Goal: Task Accomplishment & Management: Use online tool/utility

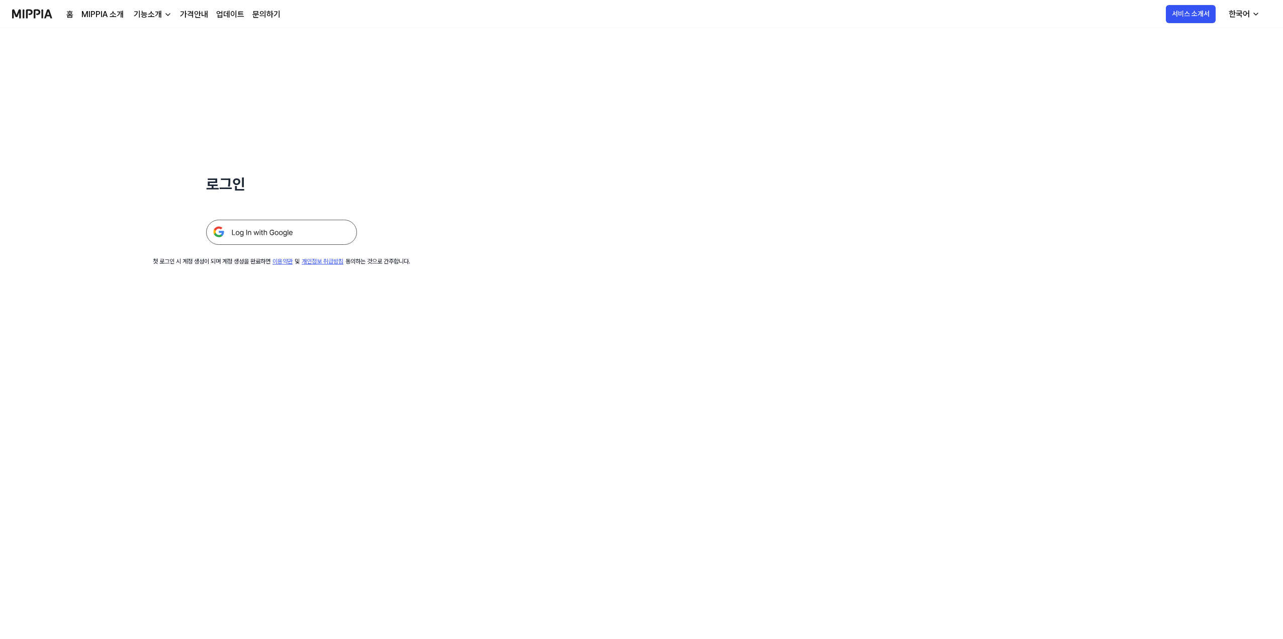
click at [287, 244] on img at bounding box center [281, 232] width 151 height 25
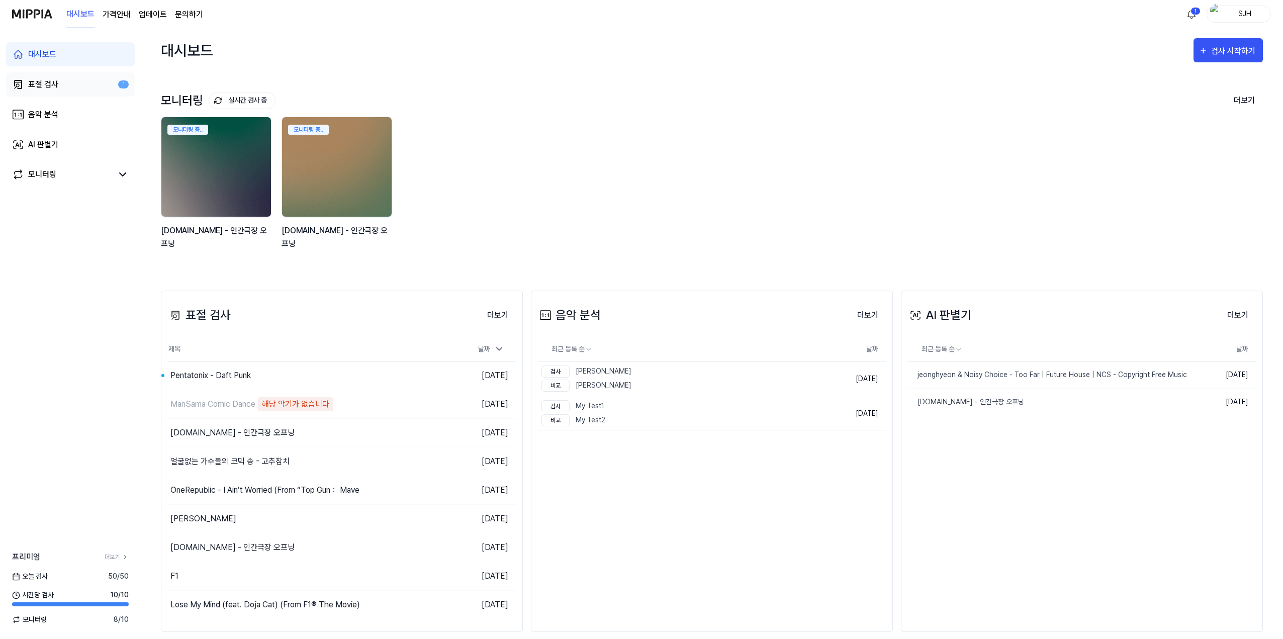
click at [53, 93] on link "표절 검사 1" at bounding box center [70, 84] width 129 height 24
